Goal: Transaction & Acquisition: Book appointment/travel/reservation

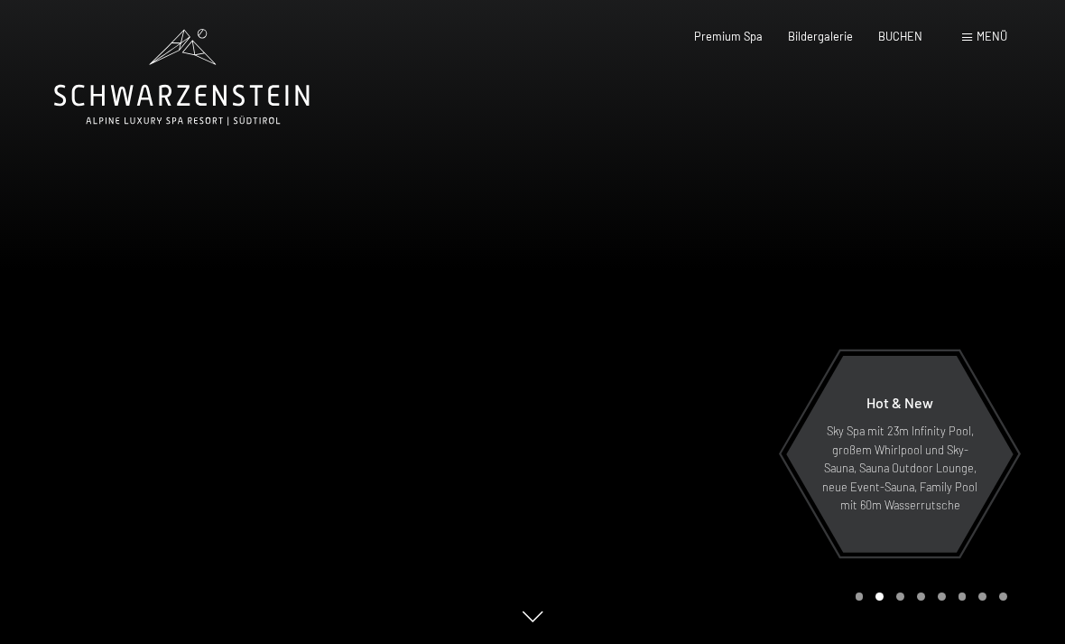
click at [898, 34] on span "BUCHEN" at bounding box center [900, 36] width 44 height 14
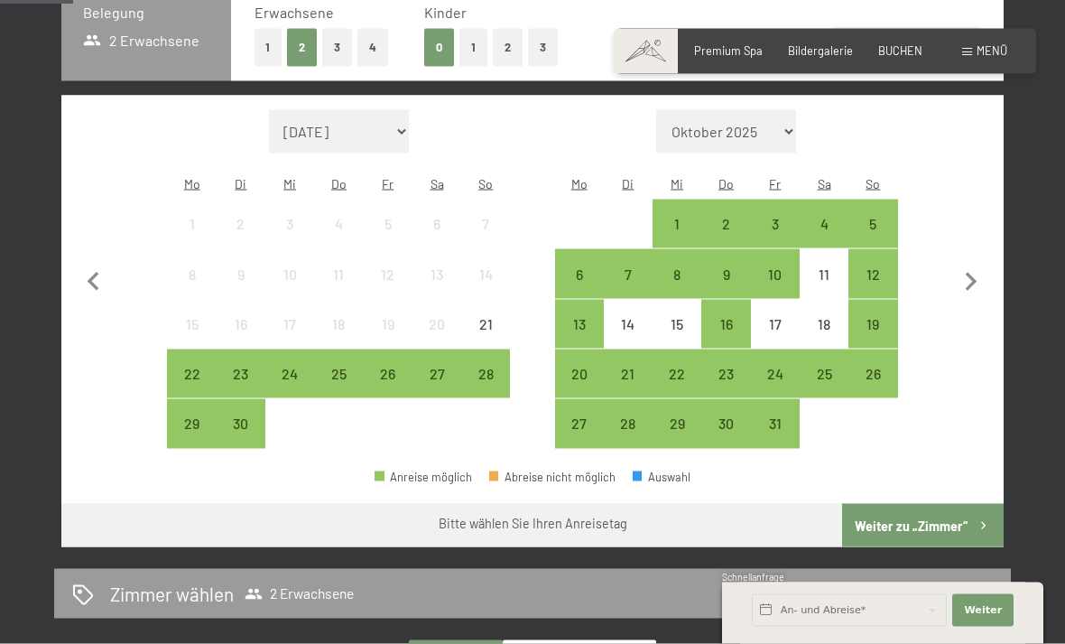
scroll to position [421, 0]
click at [250, 366] on div "23" at bounding box center [240, 388] width 45 height 45
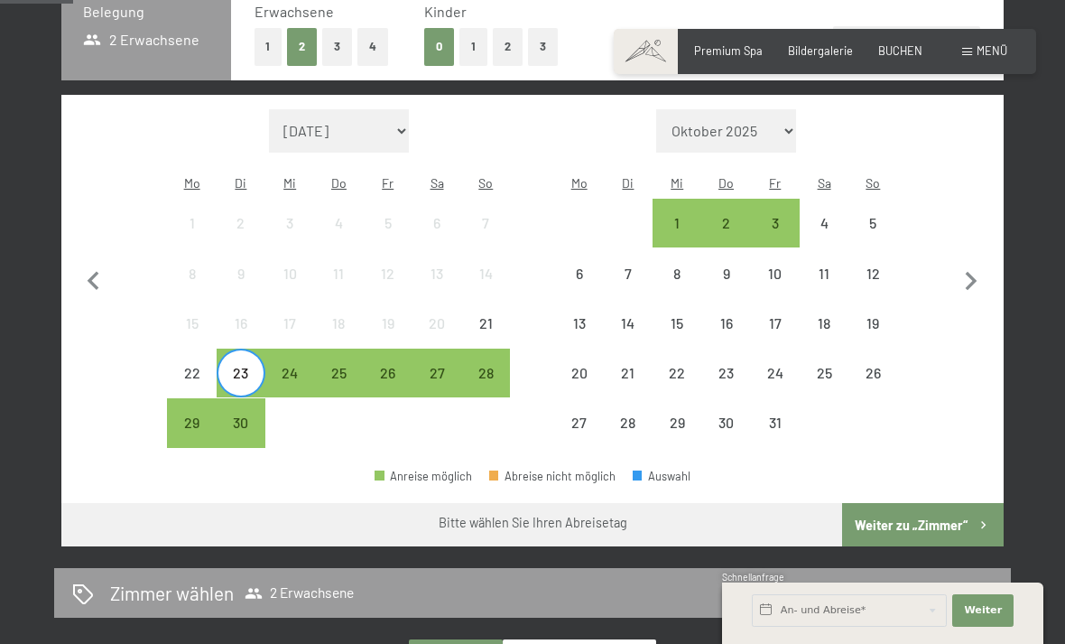
click at [401, 366] on div "26" at bounding box center [388, 388] width 45 height 45
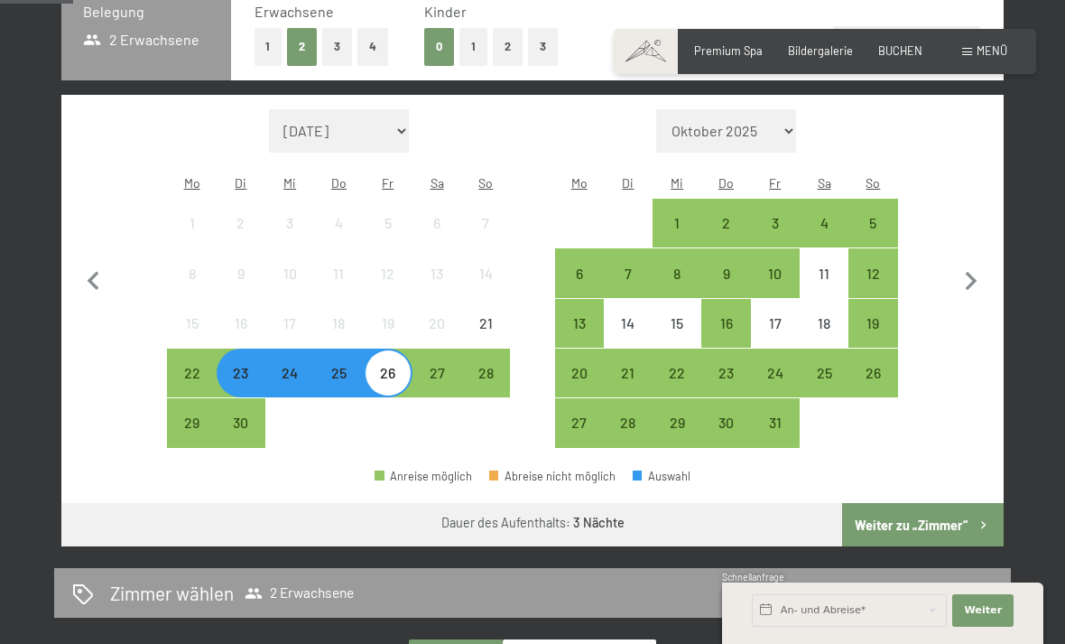
click at [943, 506] on button "Weiter zu „Zimmer“" at bounding box center [923, 524] width 162 height 43
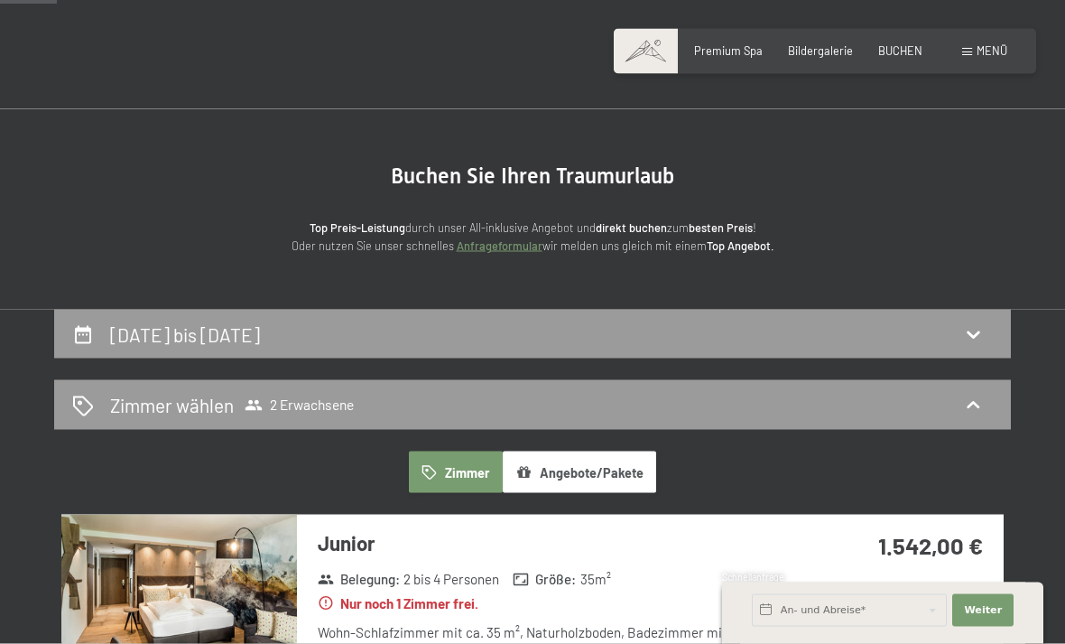
scroll to position [0, 0]
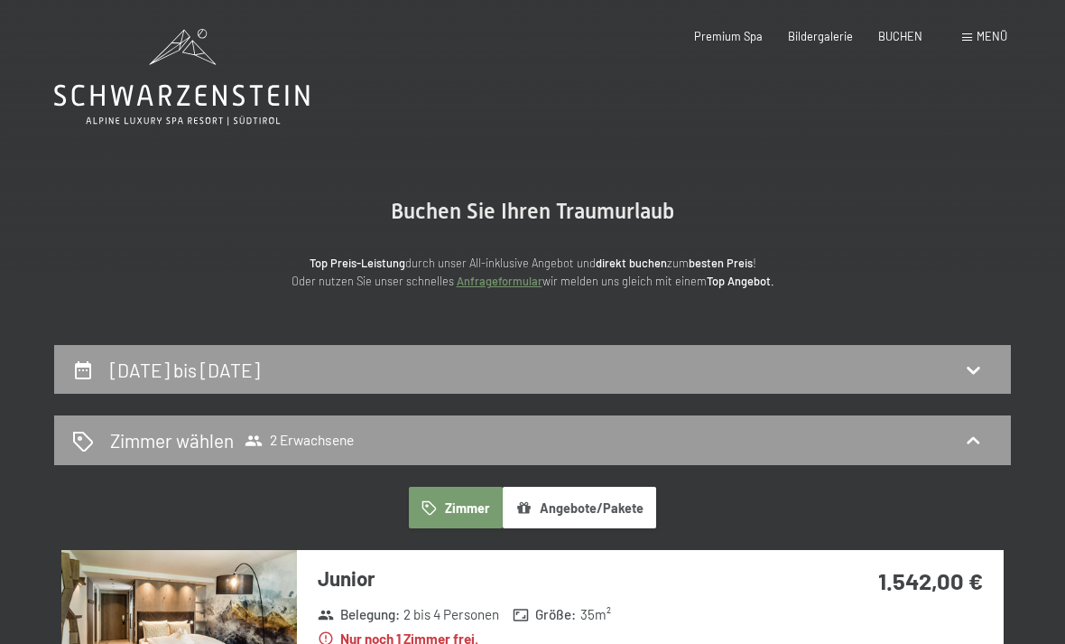
click at [741, 31] on span "Premium Spa" at bounding box center [728, 36] width 69 height 14
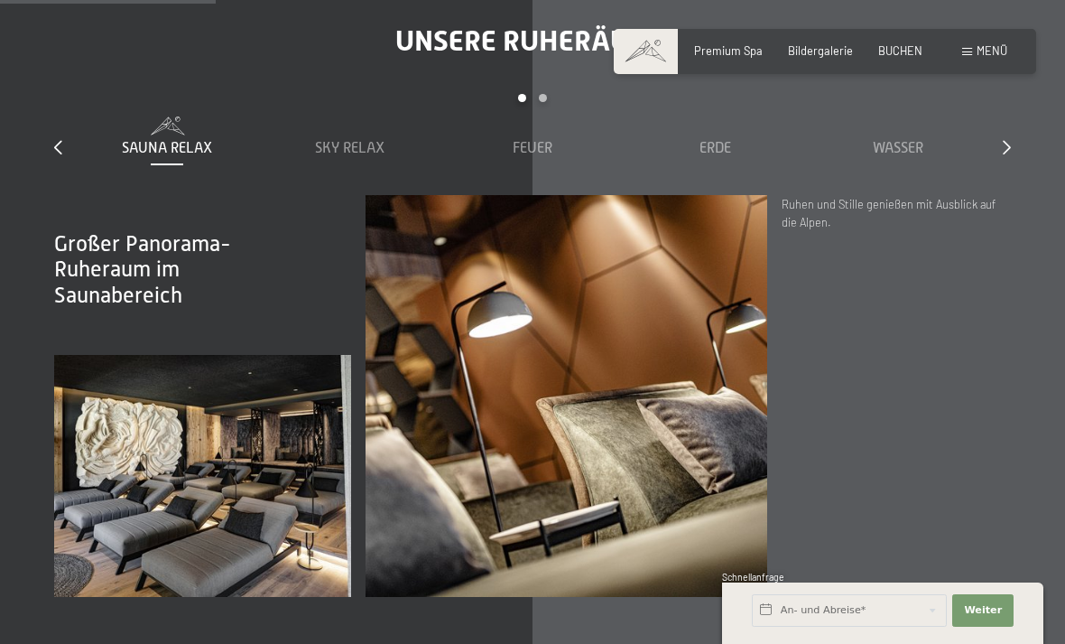
scroll to position [2002, 0]
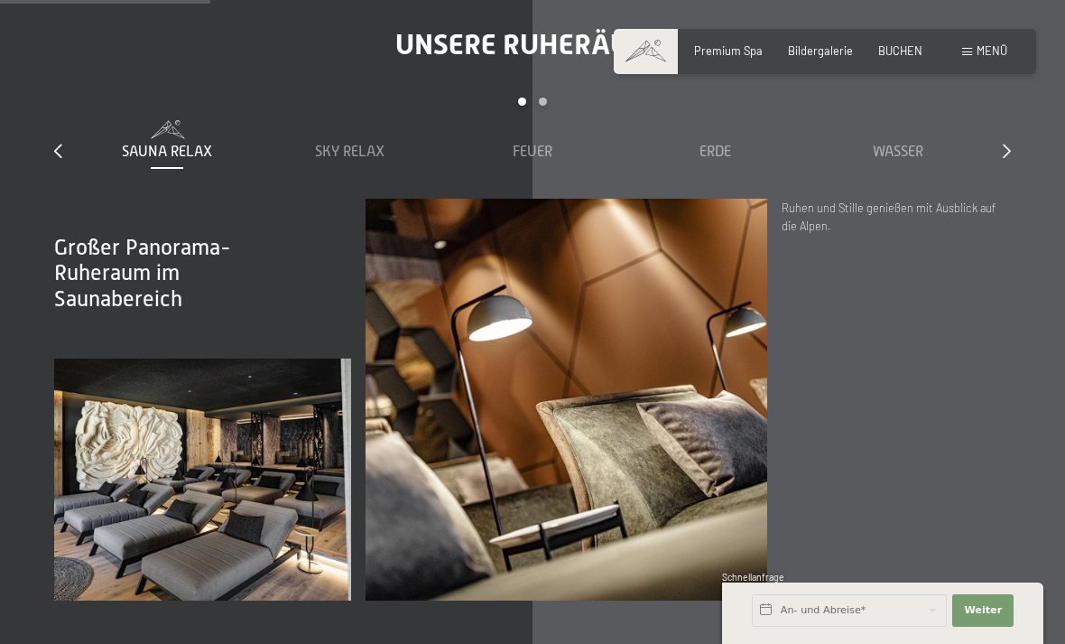
click at [377, 160] on span "Sky Relax" at bounding box center [350, 152] width 70 height 16
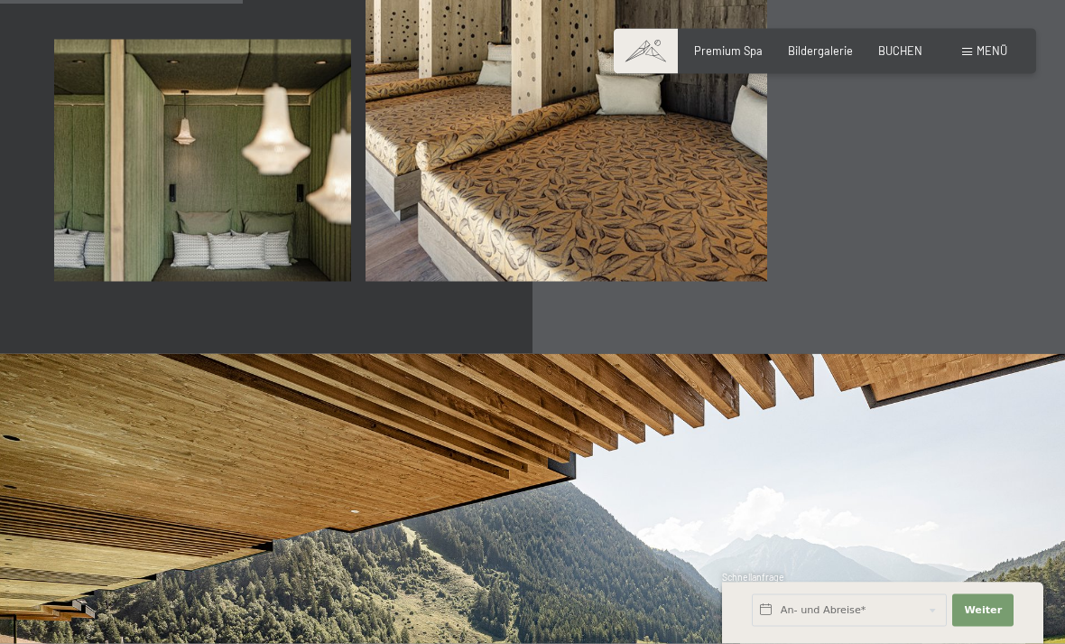
scroll to position [2322, 0]
click at [852, 55] on span "Bildergalerie" at bounding box center [820, 50] width 65 height 14
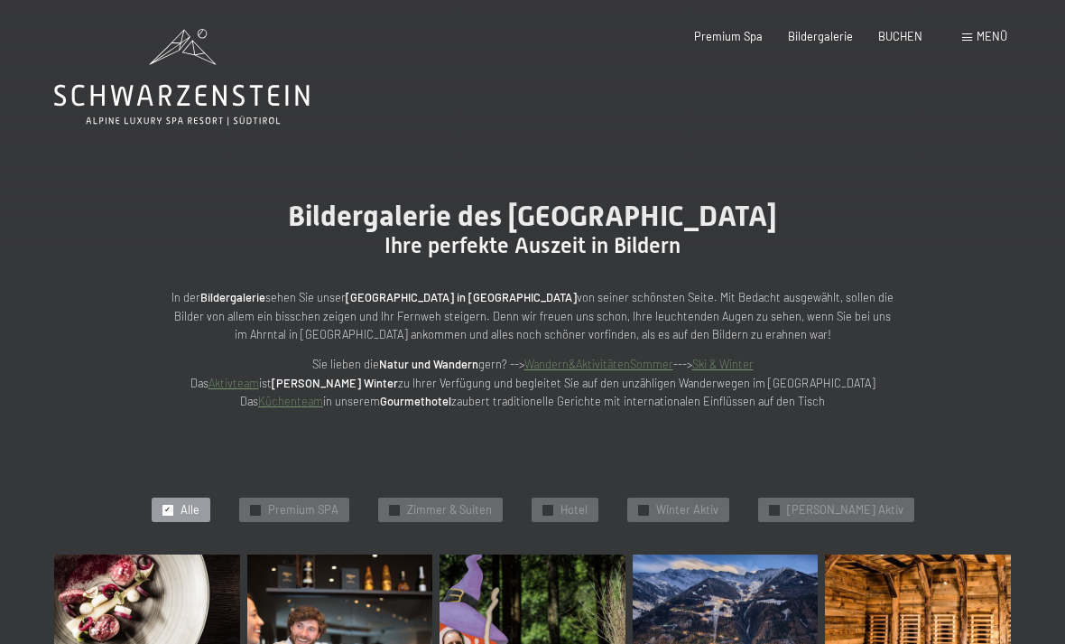
click at [994, 39] on span "Menü" at bounding box center [992, 36] width 31 height 14
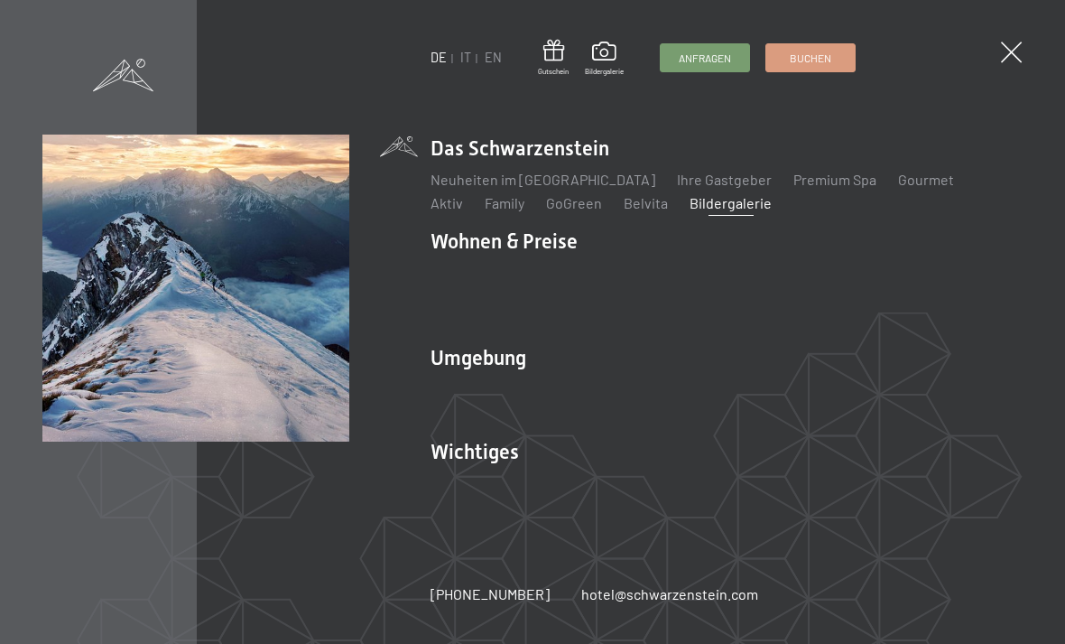
click at [849, 408] on ul "Das Ahrntal Ski & Winter Skifahren Skischule Wandern & Sommer Wandern Biken Seh…" at bounding box center [727, 401] width 592 height 43
click at [866, 395] on link "Sehenswürdigkeiten" at bounding box center [894, 389] width 133 height 17
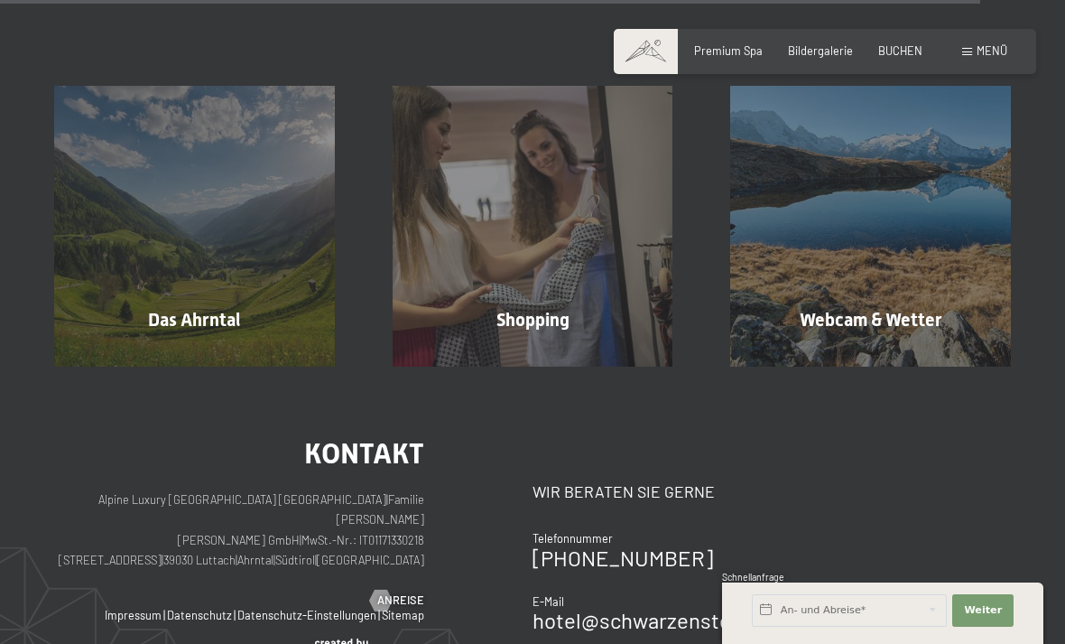
scroll to position [3128, 0]
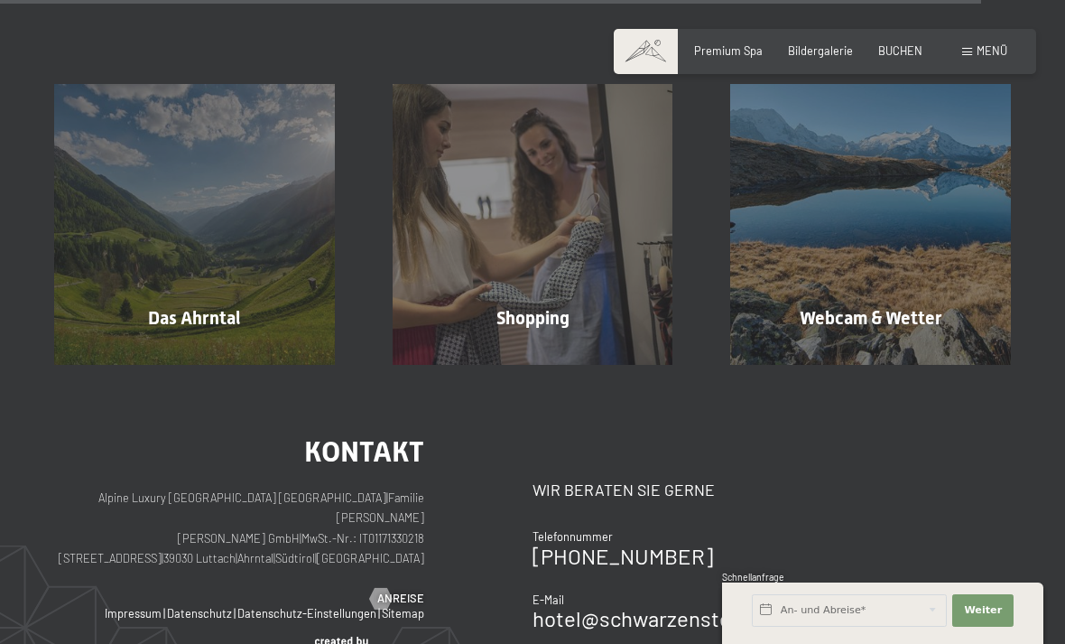
click at [879, 348] on span "Mehr erfahren" at bounding box center [874, 356] width 89 height 16
